Goal: Information Seeking & Learning: Check status

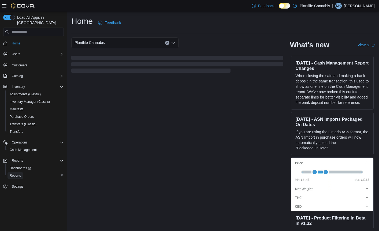
click at [18, 173] on span "Reports" at bounding box center [15, 175] width 11 height 4
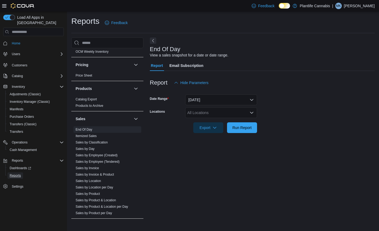
scroll to position [267, 0]
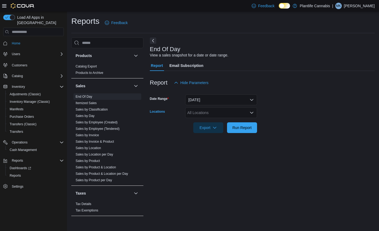
click at [216, 116] on div "All Locations" at bounding box center [221, 112] width 72 height 11
type input "***"
click at [211, 120] on div "[PERSON_NAME]" at bounding box center [220, 121] width 65 height 5
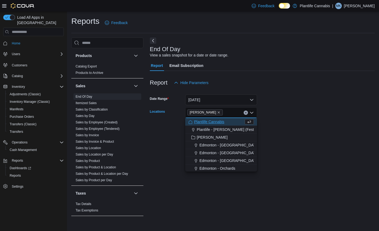
click at [267, 125] on form "Date Range [DATE] Locations [GEOGRAPHIC_DATA] Combo box. Selected. [GEOGRAPHIC_…" at bounding box center [262, 110] width 225 height 45
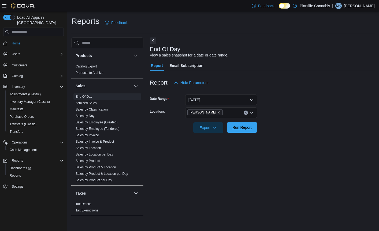
click at [252, 127] on span "Run Report" at bounding box center [242, 127] width 24 height 11
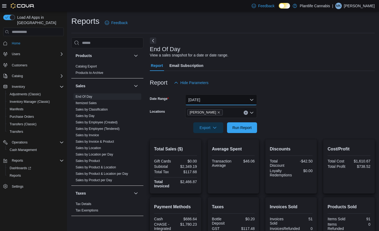
click at [222, 100] on button "[DATE]" at bounding box center [221, 100] width 72 height 11
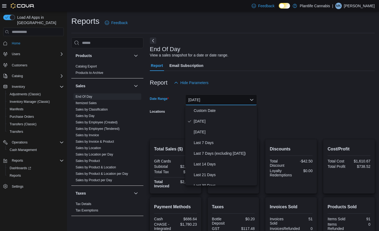
click at [266, 113] on form "Date Range [DATE] Locations [PERSON_NAME] Export Run Report" at bounding box center [262, 110] width 225 height 45
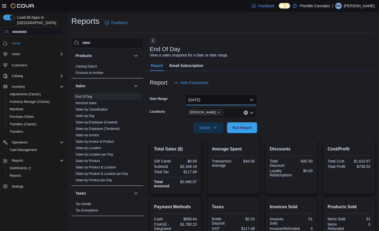
click at [228, 100] on button "[DATE]" at bounding box center [221, 100] width 72 height 11
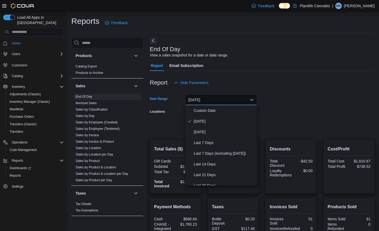
click at [274, 100] on form "Date Range [DATE] Locations [PERSON_NAME] Export Run Report" at bounding box center [262, 110] width 225 height 45
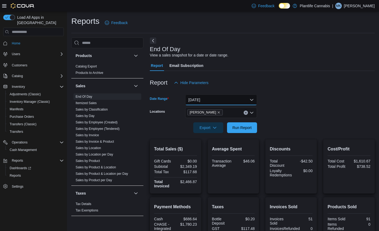
click at [221, 104] on button "[DATE]" at bounding box center [221, 100] width 72 height 11
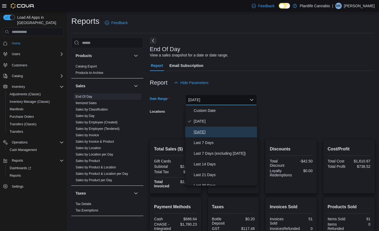
click at [203, 132] on span "[DATE]" at bounding box center [224, 132] width 61 height 6
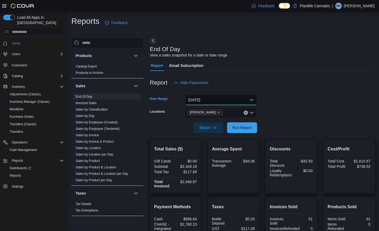
scroll to position [53, 0]
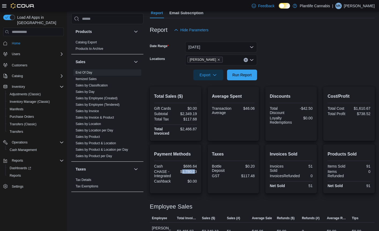
drag, startPoint x: 181, startPoint y: 173, endPoint x: 194, endPoint y: 173, distance: 12.9
click at [194, 173] on div "$1,780.23" at bounding box center [186, 171] width 20 height 4
click at [198, 173] on div "Payment Methods Cash $686.64 CHASE - Integrated $1,780.23 Cashback $0.00" at bounding box center [175, 169] width 51 height 49
drag, startPoint x: 182, startPoint y: 130, endPoint x: 191, endPoint y: 129, distance: 9.9
click at [191, 129] on div "$2,466.87" at bounding box center [186, 129] width 20 height 4
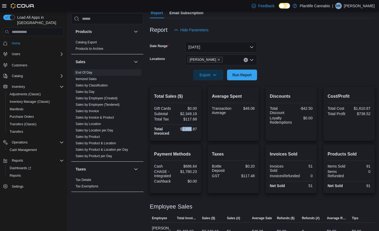
click at [191, 129] on div "$2,466.87" at bounding box center [186, 129] width 20 height 4
drag, startPoint x: 183, startPoint y: 115, endPoint x: 193, endPoint y: 116, distance: 9.2
click at [193, 116] on div "Gift Cards $0.00 Subtotal $2,349.19 Total Tax $117.68 Total Invoiced $2,466.87" at bounding box center [175, 121] width 43 height 30
drag, startPoint x: 182, startPoint y: 130, endPoint x: 193, endPoint y: 131, distance: 11.0
click at [193, 131] on div "$2,466.87" at bounding box center [186, 129] width 20 height 4
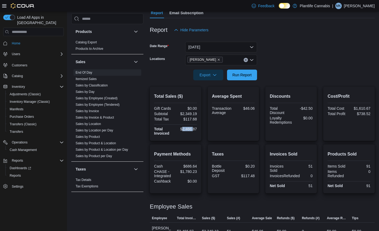
click at [190, 130] on div "$2,466.87" at bounding box center [186, 129] width 20 height 4
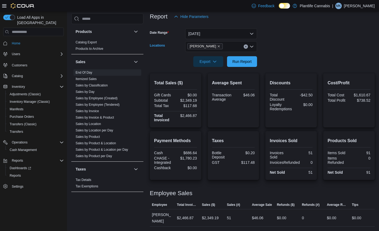
click at [222, 50] on div "[PERSON_NAME]" at bounding box center [221, 46] width 72 height 11
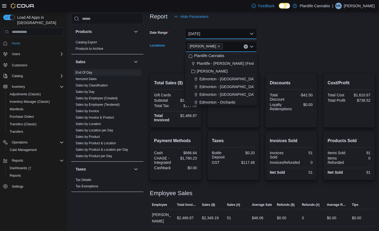
click at [222, 32] on button "[DATE]" at bounding box center [221, 33] width 72 height 11
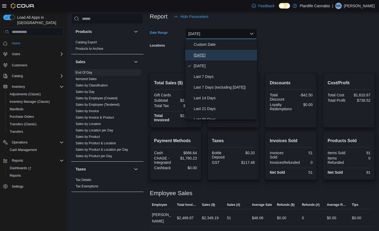
drag, startPoint x: 203, startPoint y: 58, endPoint x: 252, endPoint y: 51, distance: 49.8
click at [203, 58] on span "[DATE]" at bounding box center [224, 55] width 61 height 6
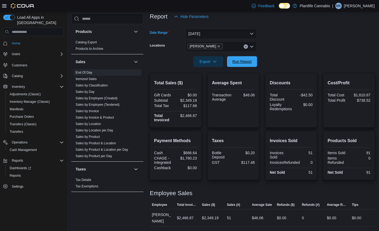
drag, startPoint x: 239, startPoint y: 64, endPoint x: 273, endPoint y: 52, distance: 36.4
click at [240, 63] on span "Run Report" at bounding box center [242, 61] width 24 height 11
click at [260, 38] on form "Date Range [DATE] Locations [PERSON_NAME] Export Run Report" at bounding box center [262, 44] width 225 height 45
click at [254, 36] on button "[DATE]" at bounding box center [221, 33] width 72 height 11
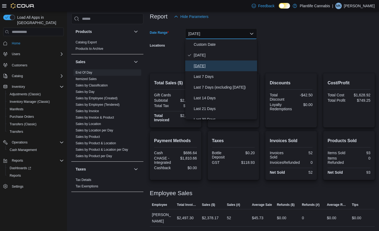
click at [213, 64] on span "[DATE]" at bounding box center [224, 66] width 61 height 6
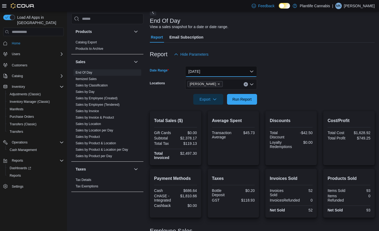
scroll to position [18, 0]
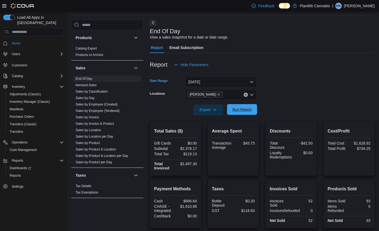
click at [246, 113] on span "Run Report" at bounding box center [242, 109] width 24 height 11
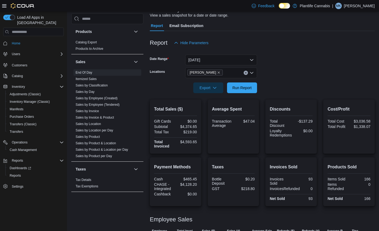
scroll to position [52, 0]
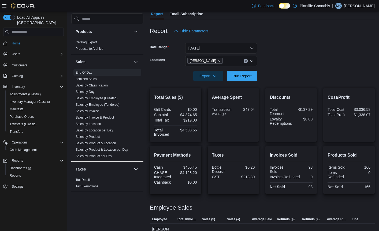
click at [298, 75] on form "Date Range [DATE] Locations [PERSON_NAME] Export Run Report" at bounding box center [262, 58] width 225 height 45
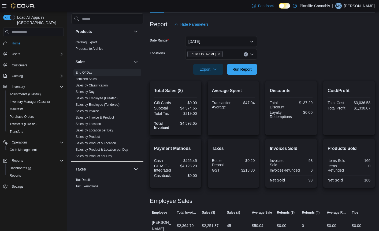
scroll to position [58, 0]
click at [204, 136] on div "Total Sales ($) Gift Cards $0.00 Subtotal $4,374.65 Total Tax $219.00 Total Inv…" at bounding box center [262, 166] width 225 height 171
click at [236, 71] on span "Run Report" at bounding box center [241, 69] width 19 height 5
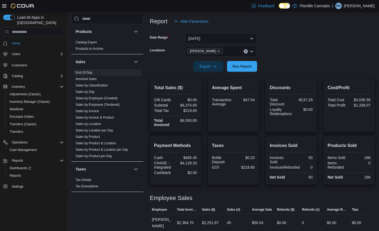
scroll to position [84, 0]
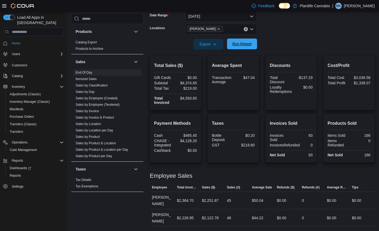
click at [246, 44] on span "Run Report" at bounding box center [241, 43] width 19 height 5
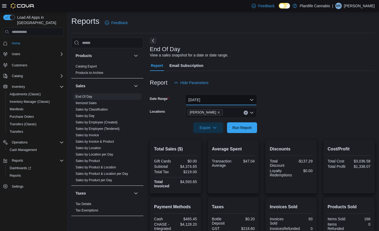
click at [221, 97] on button "[DATE]" at bounding box center [221, 100] width 72 height 11
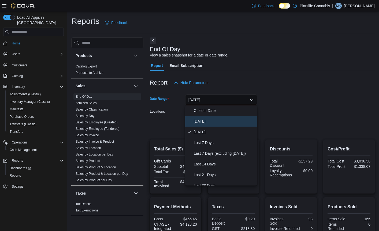
click at [208, 123] on span "[DATE]" at bounding box center [224, 121] width 61 height 6
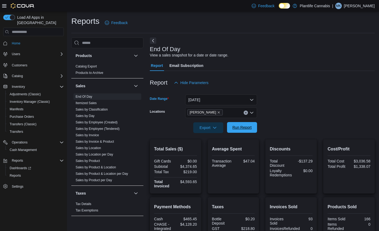
click at [248, 129] on span "Run Report" at bounding box center [241, 127] width 19 height 5
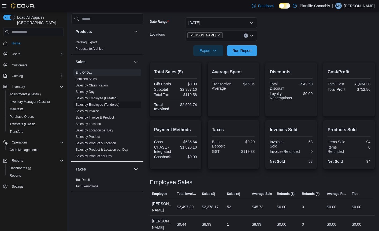
scroll to position [74, 0]
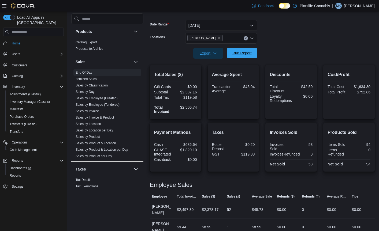
click at [246, 53] on span "Run Report" at bounding box center [241, 52] width 19 height 5
